Goal: Participate in discussion: Engage in conversation with other users on a specific topic

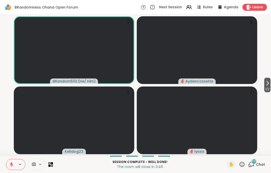
click at [7, 168] on button at bounding box center [11, 165] width 10 height 11
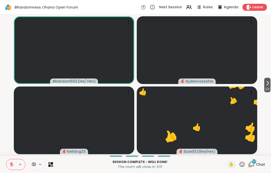
click at [254, 2] on div "BRandomness Ohana Open Forum Next Session Rules Agenda Leave" at bounding box center [135, 7] width 271 height 15
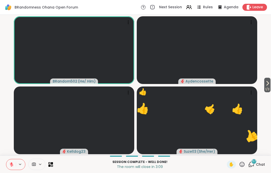
click at [259, 8] on span "Leave" at bounding box center [258, 7] width 11 height 5
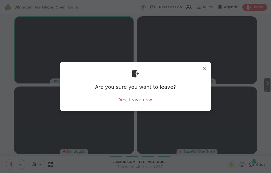
click at [145, 101] on div "Yes, leave now" at bounding box center [135, 100] width 33 height 6
